Goal: Use online tool/utility: Use online tool/utility

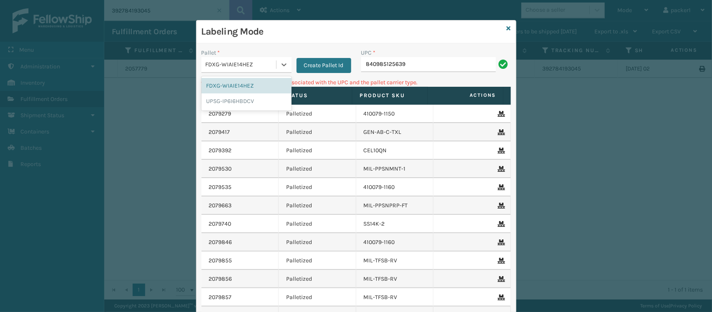
click at [267, 63] on div "FDXG-WIAIE14HEZ" at bounding box center [241, 65] width 71 height 9
click at [219, 103] on div "UPSG-IP6I6HBDCV" at bounding box center [247, 100] width 90 height 15
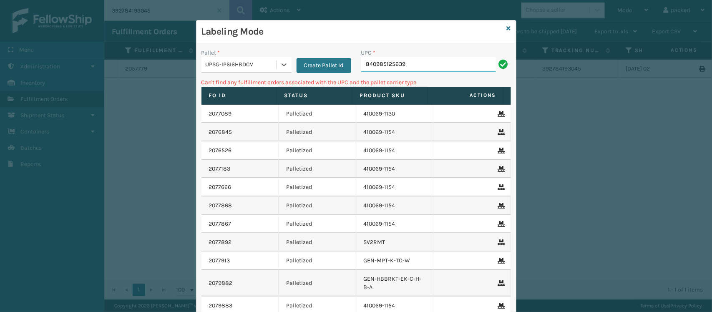
click at [402, 66] on input "840985125639" at bounding box center [428, 64] width 135 height 15
click at [232, 68] on div "UPSG-IP6I6HBDCV" at bounding box center [241, 65] width 71 height 9
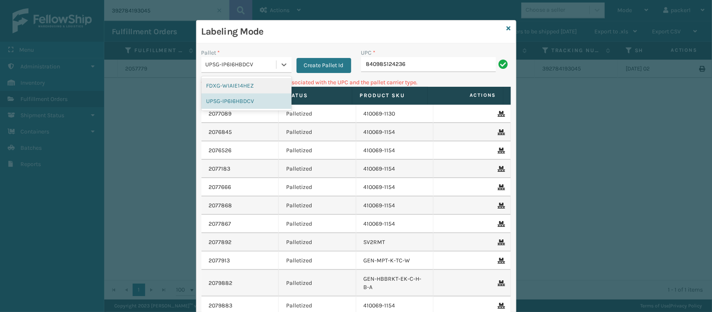
click at [230, 88] on div "FDXG-WIAIE14HEZ" at bounding box center [247, 85] width 90 height 15
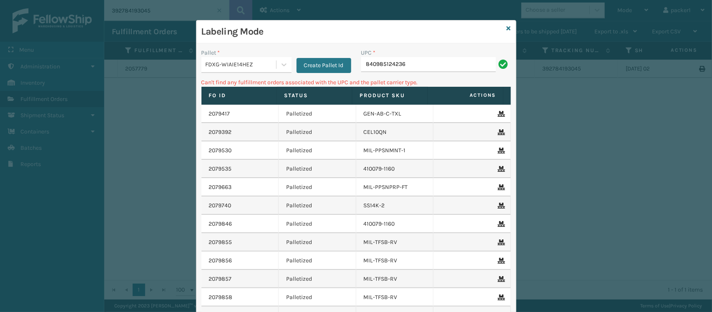
click at [432, 56] on div "UPC *" at bounding box center [436, 52] width 150 height 9
click at [434, 64] on input "840985124236" at bounding box center [428, 64] width 135 height 15
type input "8"
type input "804879477570"
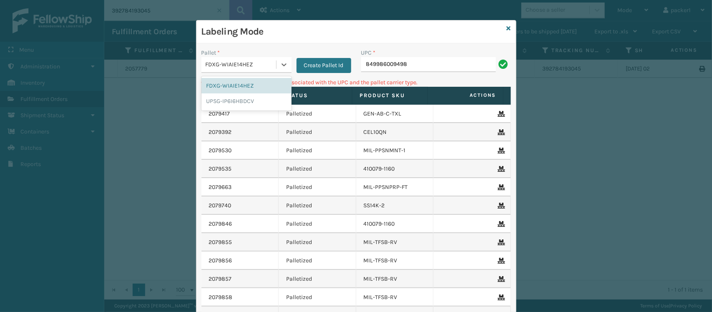
click at [241, 63] on div "FDXG-WIAIE14HEZ" at bounding box center [241, 65] width 71 height 9
click at [241, 96] on div "UPSG-IP6I6HBDCV" at bounding box center [247, 100] width 90 height 15
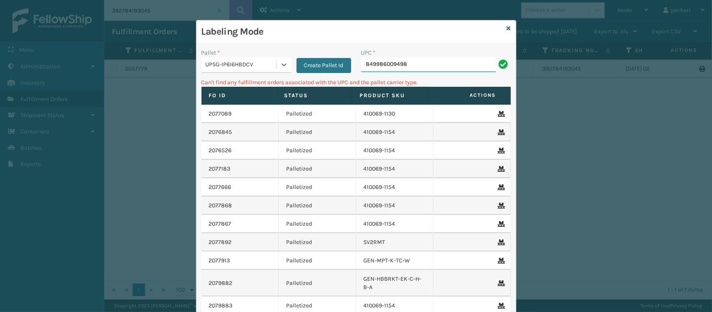
click at [420, 70] on input "849986009498" at bounding box center [428, 64] width 135 height 15
click at [246, 65] on div "UPSG-IP6I6HBDCV" at bounding box center [241, 65] width 71 height 9
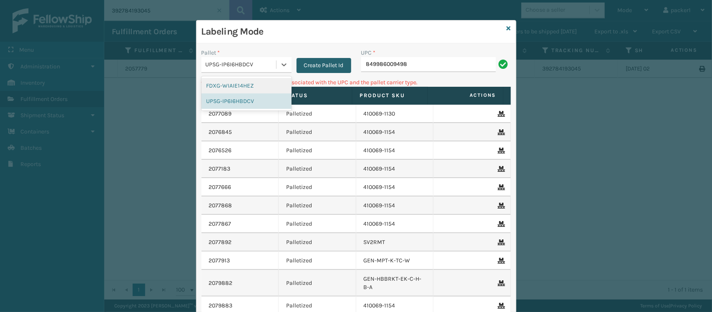
click at [300, 61] on button "Create Pallet Id" at bounding box center [324, 65] width 55 height 15
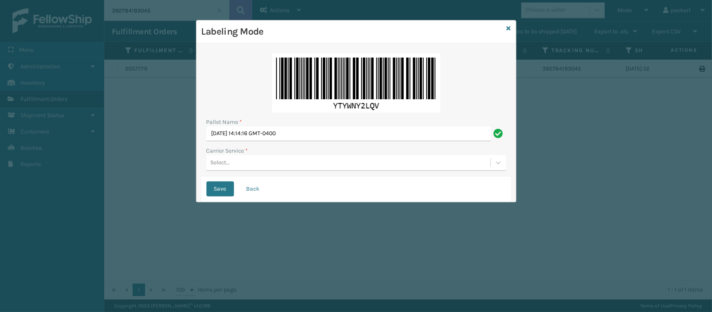
click at [252, 165] on div "Select..." at bounding box center [349, 163] width 284 height 14
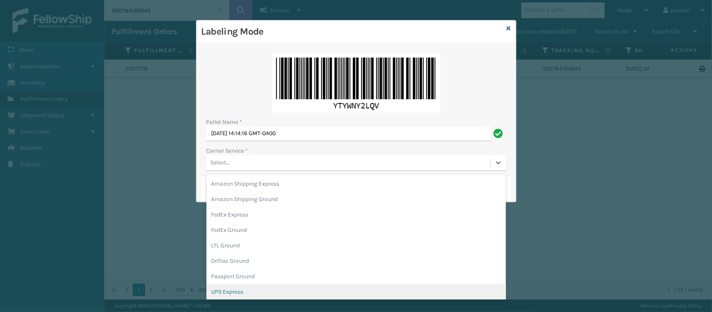
click at [248, 288] on div "UPS Express" at bounding box center [357, 291] width 300 height 15
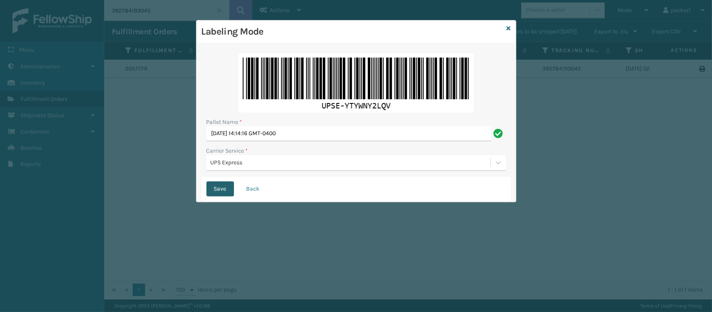
click at [220, 195] on button "Save" at bounding box center [221, 189] width 28 height 15
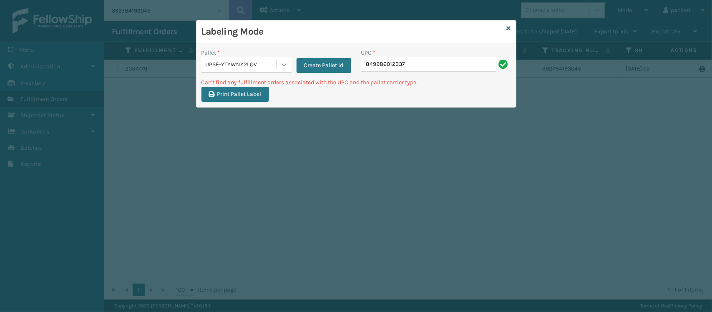
click at [278, 61] on div at bounding box center [284, 64] width 15 height 15
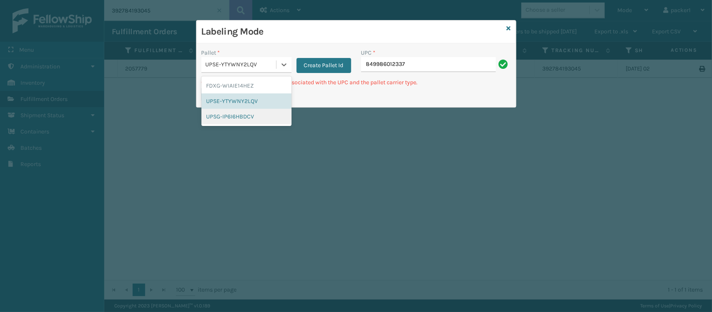
click at [241, 119] on div "UPSG-IP6I6HBDCV" at bounding box center [247, 116] width 90 height 15
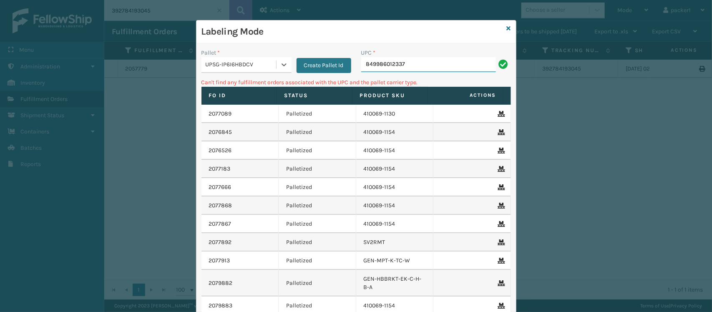
click at [434, 61] on input "849986012337" at bounding box center [428, 64] width 135 height 15
click at [241, 61] on div "UPSG-IP6I6HBDCV" at bounding box center [241, 65] width 71 height 9
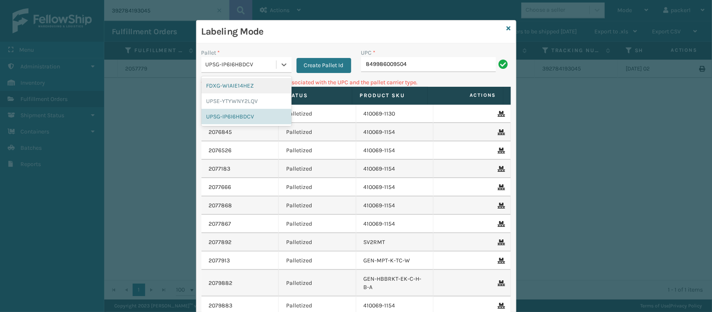
click at [230, 80] on div "FDXG-WIAIE14HEZ" at bounding box center [247, 85] width 90 height 15
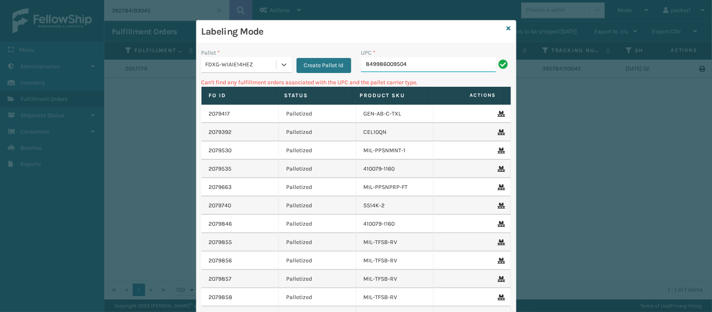
click at [426, 59] on input "849986009504" at bounding box center [428, 64] width 135 height 15
